Goal: Transaction & Acquisition: Purchase product/service

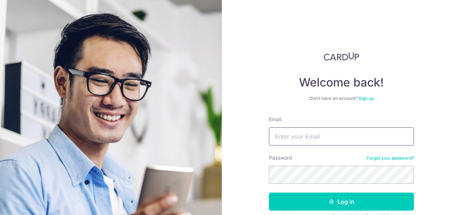
click at [331, 136] on input "Email" at bounding box center [341, 137] width 145 height 18
type input "go_adeline@hotmail.com"
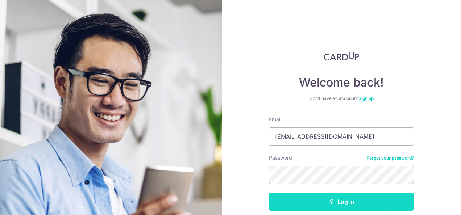
click at [339, 200] on button "Log in" at bounding box center [341, 202] width 145 height 18
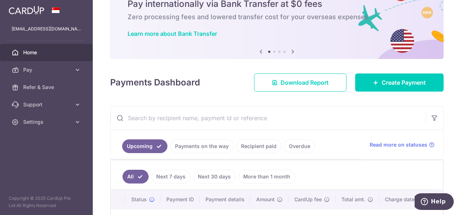
scroll to position [73, 0]
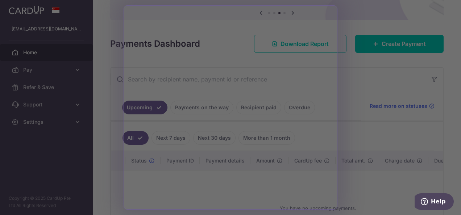
click at [387, 94] on div at bounding box center [233, 109] width 466 height 218
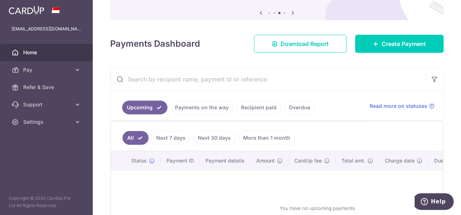
click at [257, 105] on link "Recipient paid" at bounding box center [258, 108] width 45 height 14
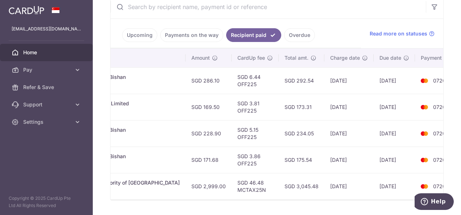
scroll to position [0, 0]
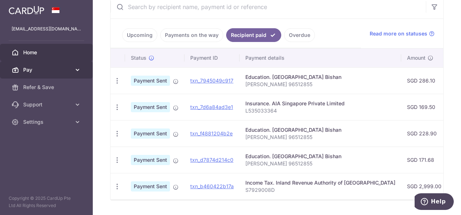
click at [40, 73] on span "Pay" at bounding box center [47, 69] width 48 height 7
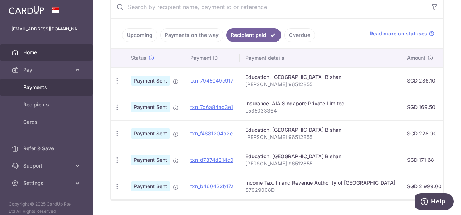
click at [47, 83] on link "Payments" at bounding box center [46, 87] width 93 height 17
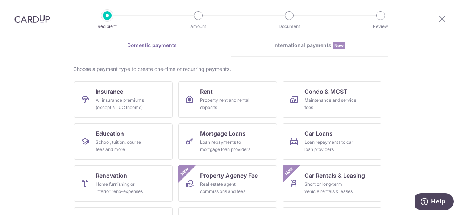
scroll to position [36, 0]
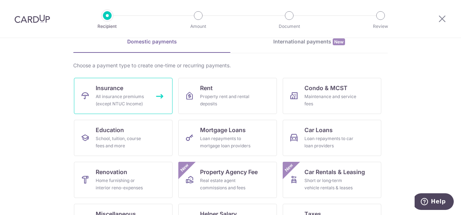
click at [102, 94] on div "All insurance premiums (except NTUC Income)" at bounding box center [122, 100] width 52 height 15
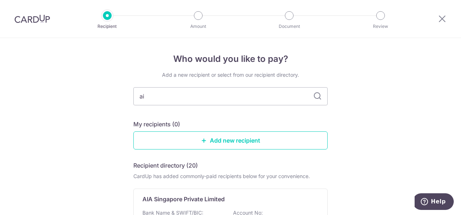
type input "aia"
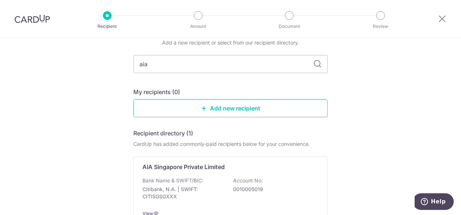
scroll to position [73, 0]
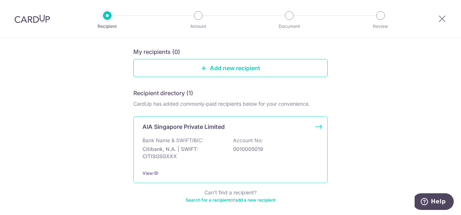
click at [208, 145] on div "Bank Name & SWIFT/BIC: Citibank, N.A. | SWIFT: CITISGSGXXX Account No: 00100050…" at bounding box center [231, 150] width 176 height 27
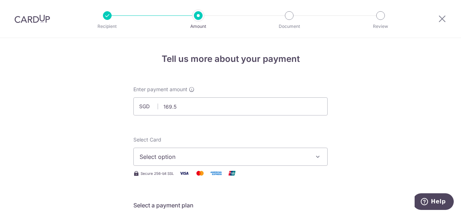
type input "169.50"
type input "L535033364"
type input "OFF225"
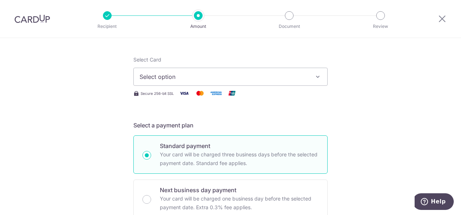
scroll to position [9, 0]
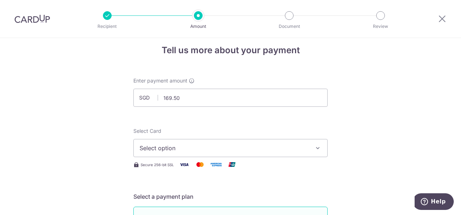
click at [186, 146] on span "Select option" at bounding box center [224, 148] width 169 height 9
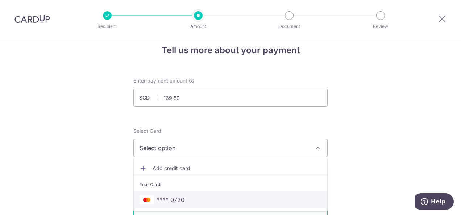
click at [166, 201] on span "**** 0720" at bounding box center [171, 200] width 28 height 9
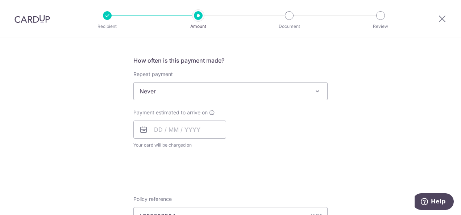
scroll to position [226, 0]
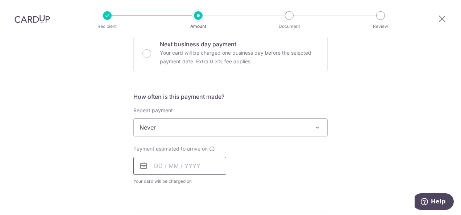
click at [177, 167] on input "text" at bounding box center [179, 166] width 93 height 18
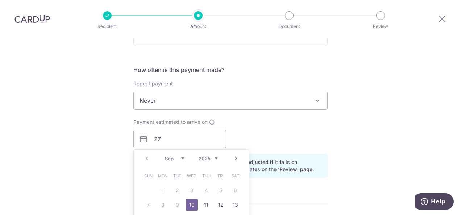
scroll to position [299, 0]
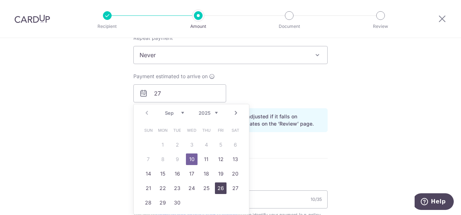
click at [219, 189] on link "26" at bounding box center [221, 189] width 12 height 12
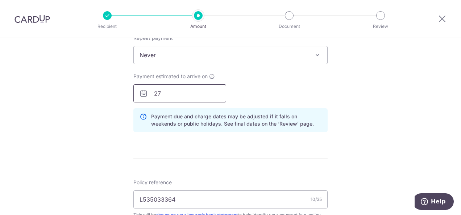
click at [179, 96] on input "27" at bounding box center [179, 94] width 93 height 18
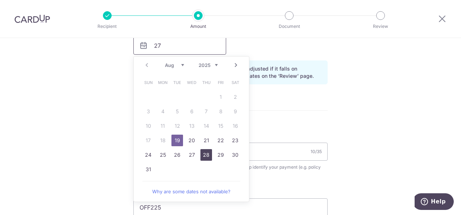
scroll to position [335, 0]
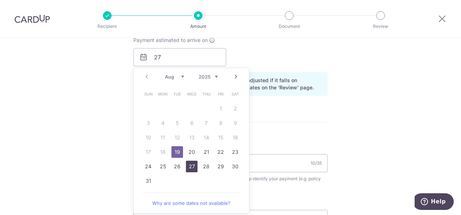
click at [189, 165] on link "27" at bounding box center [192, 167] width 12 height 12
type input "[DATE]"
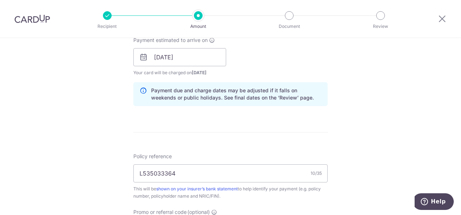
click at [213, 119] on form "Enter payment amount SGD 169.50 169.50 Select Card **** 0720 Add credit card Yo…" at bounding box center [230, 69] width 194 height 637
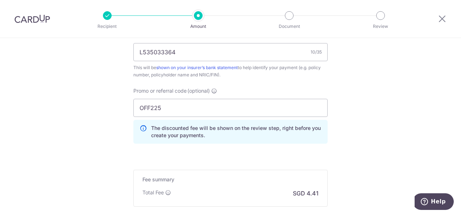
scroll to position [503, 0]
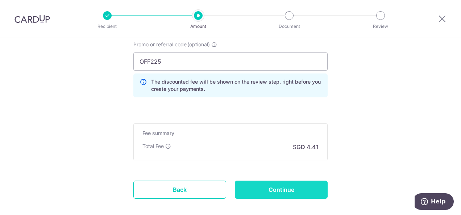
click at [287, 190] on input "Continue" at bounding box center [281, 190] width 93 height 18
type input "Create Schedule"
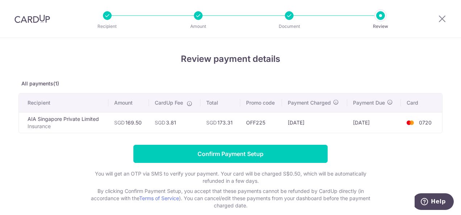
scroll to position [36, 0]
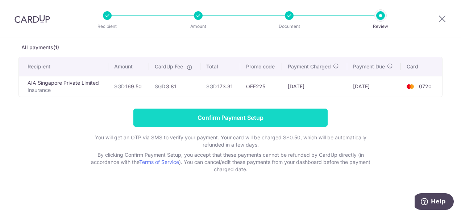
click at [234, 121] on input "Confirm Payment Setup" at bounding box center [230, 118] width 194 height 18
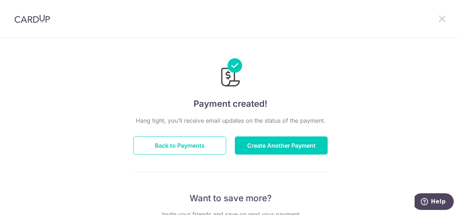
click at [445, 21] on icon at bounding box center [442, 18] width 9 height 9
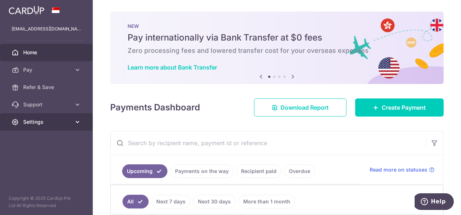
click at [49, 125] on span "Settings" at bounding box center [47, 122] width 48 height 7
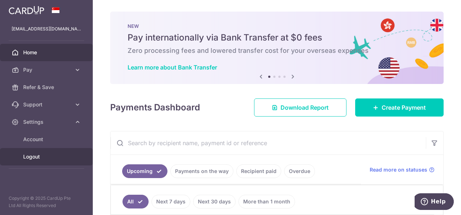
click at [36, 160] on span "Logout" at bounding box center [47, 156] width 48 height 7
